Goal: Transaction & Acquisition: Purchase product/service

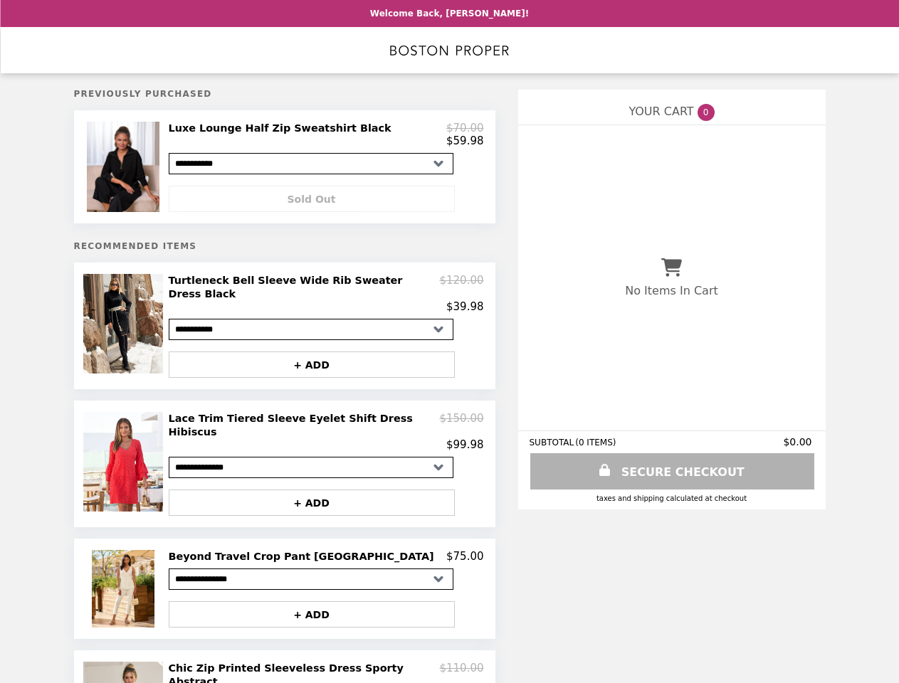
select select "**********"
click at [142, 169] on img at bounding box center [125, 167] width 76 height 90
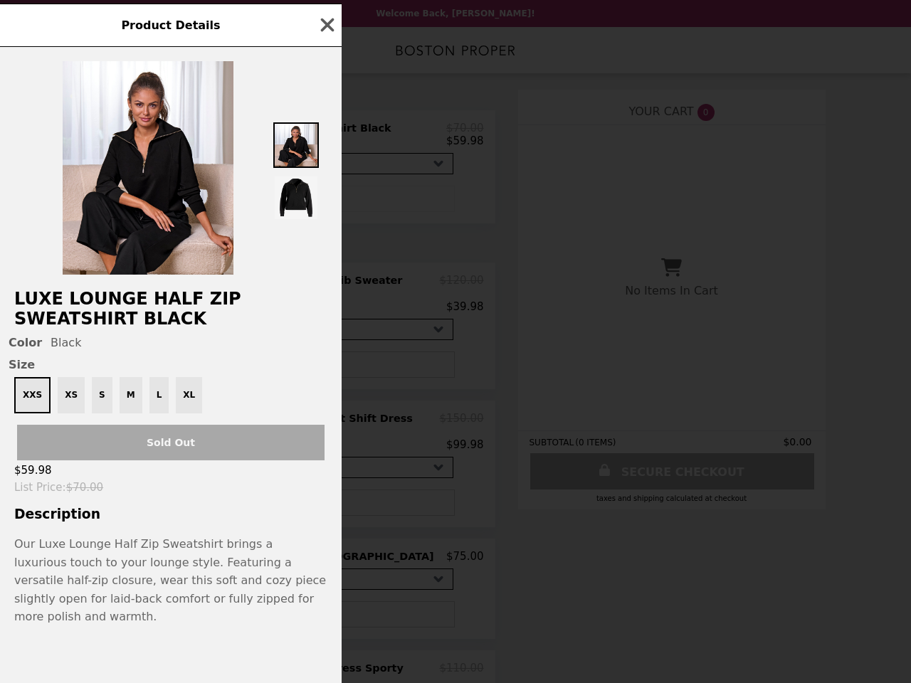
click at [326, 203] on div "Product Details Luxe Lounge Half Zip Sweatshirt Black Color Black Size XXS XS S…" at bounding box center [455, 341] width 911 height 683
click at [142, 326] on h2 "Luxe Lounge Half Zip Sweatshirt Black" at bounding box center [171, 309] width 342 height 40
click at [326, 294] on div "Luxe Lounge Half Zip Sweatshirt Black Color Black Size XXS XS S M L XL Sold Out…" at bounding box center [171, 365] width 342 height 636
click at [326, 350] on div "Color Black" at bounding box center [171, 343] width 325 height 14
click at [142, 454] on div "Product Details Luxe Lounge Half Zip Sweatshirt Black Color Black Size XXS XS S…" at bounding box center [455, 341] width 911 height 683
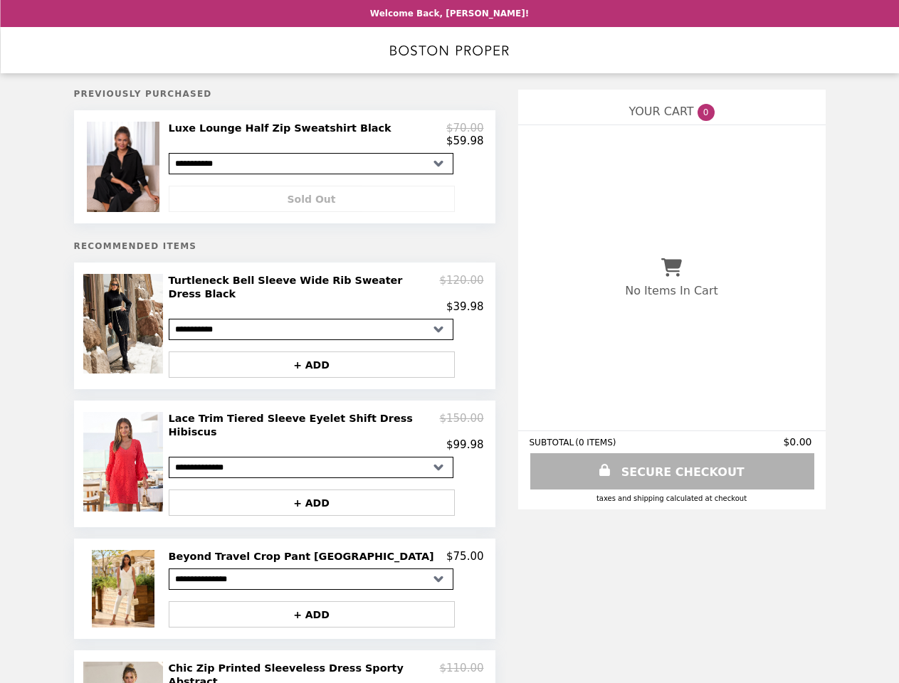
click at [326, 439] on div "$99.98" at bounding box center [326, 445] width 315 height 13
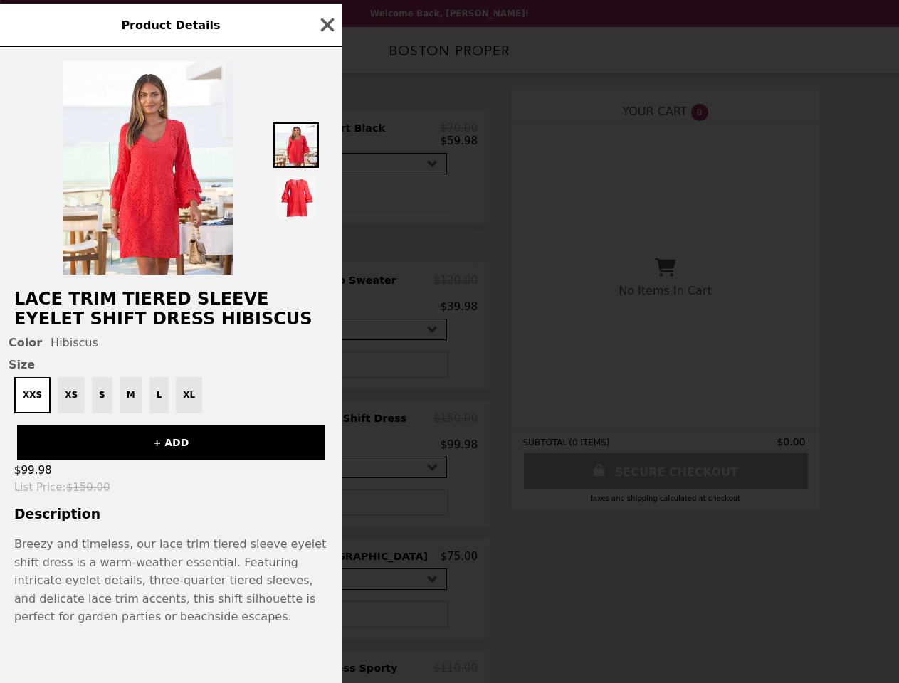
click at [326, 487] on div "Product Details Lace Trim Tiered Sleeve Eyelet Shift Dress Hibiscus Color Hibis…" at bounding box center [449, 341] width 899 height 683
click at [142, 574] on p "Breezy and timeless, our lace trim tiered sleeve eyelet shift dress is a warm-w…" at bounding box center [170, 580] width 313 height 91
